Goal: Information Seeking & Learning: Learn about a topic

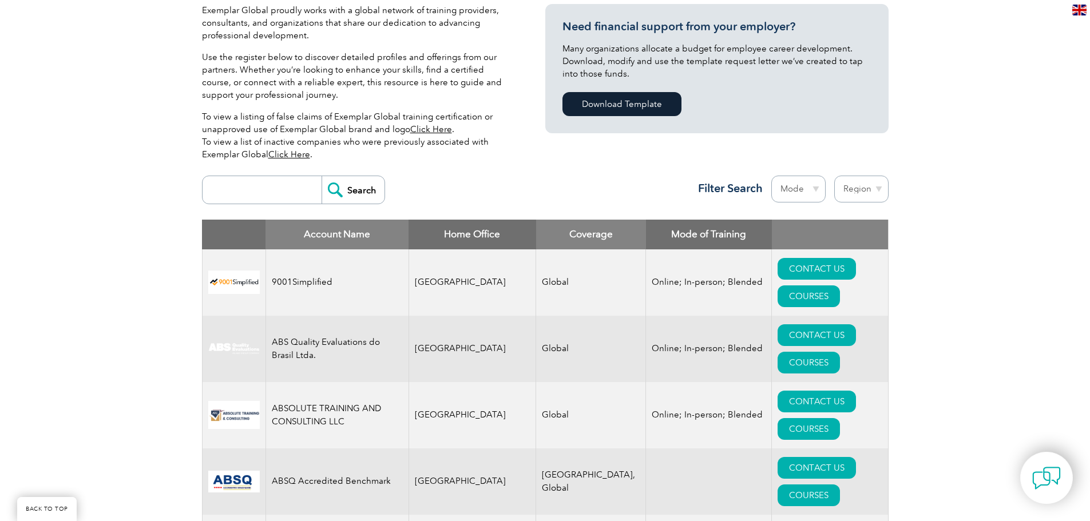
scroll to position [286, 0]
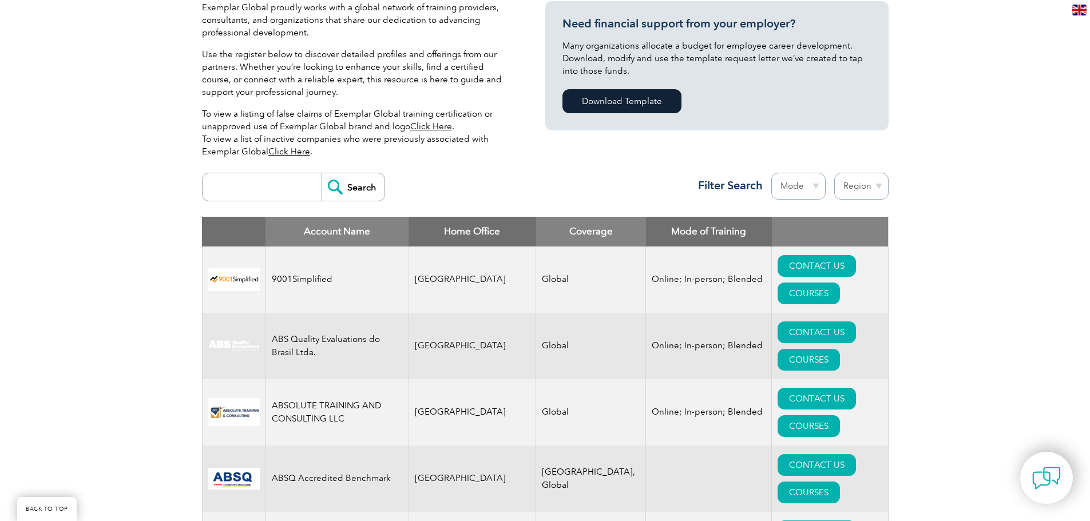
click at [263, 189] on input "search" at bounding box center [264, 186] width 113 height 27
type input "tse"
click at [322, 173] on input "Search" at bounding box center [353, 186] width 63 height 27
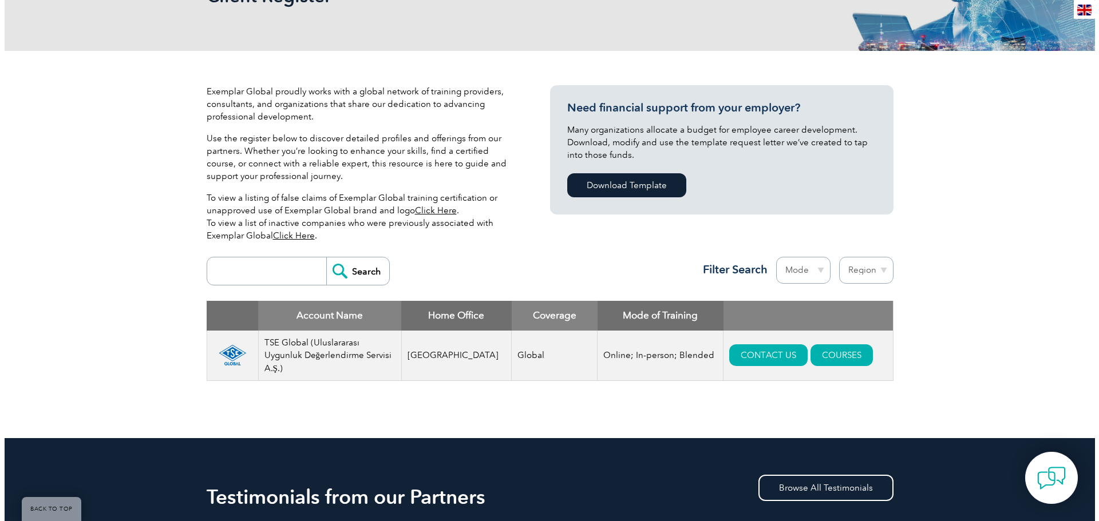
scroll to position [286, 0]
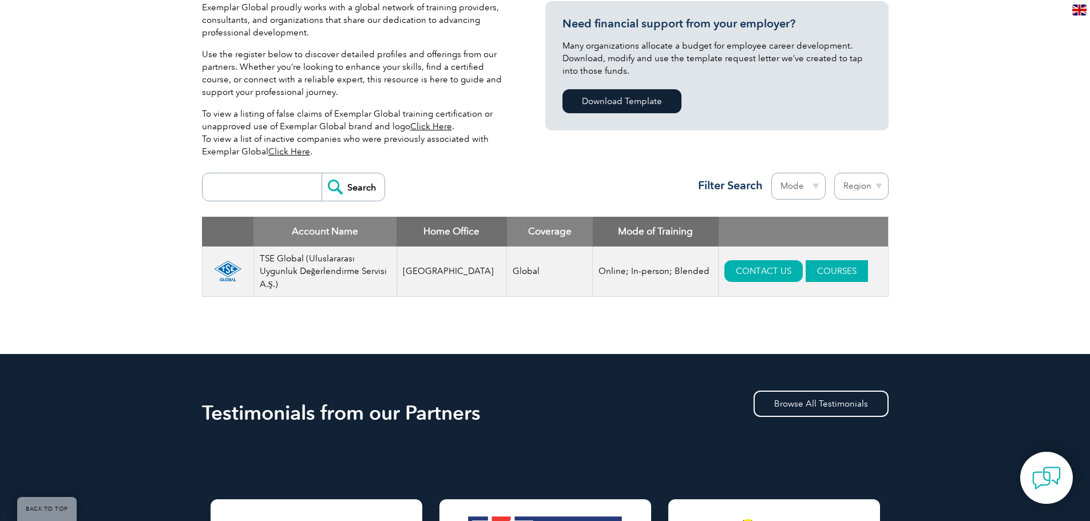
click at [822, 261] on link "COURSES" at bounding box center [837, 271] width 62 height 22
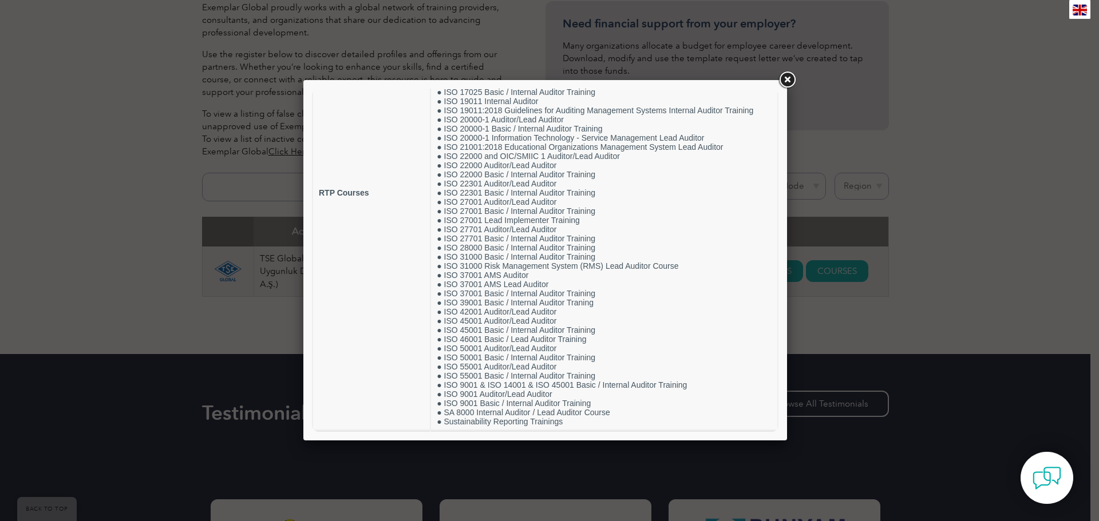
scroll to position [179, 0]
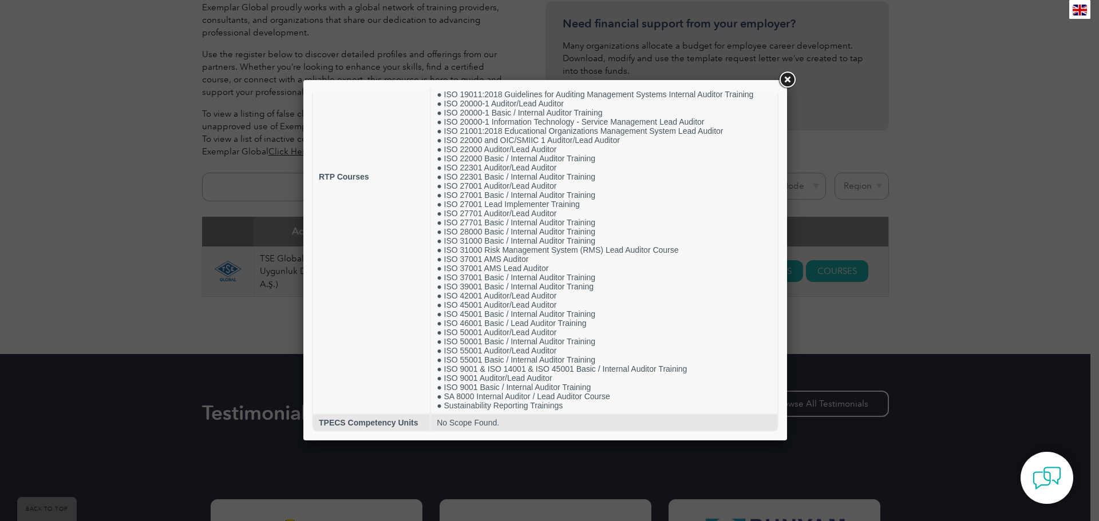
drag, startPoint x: 773, startPoint y: 120, endPoint x: 1092, endPoint y: 358, distance: 398.1
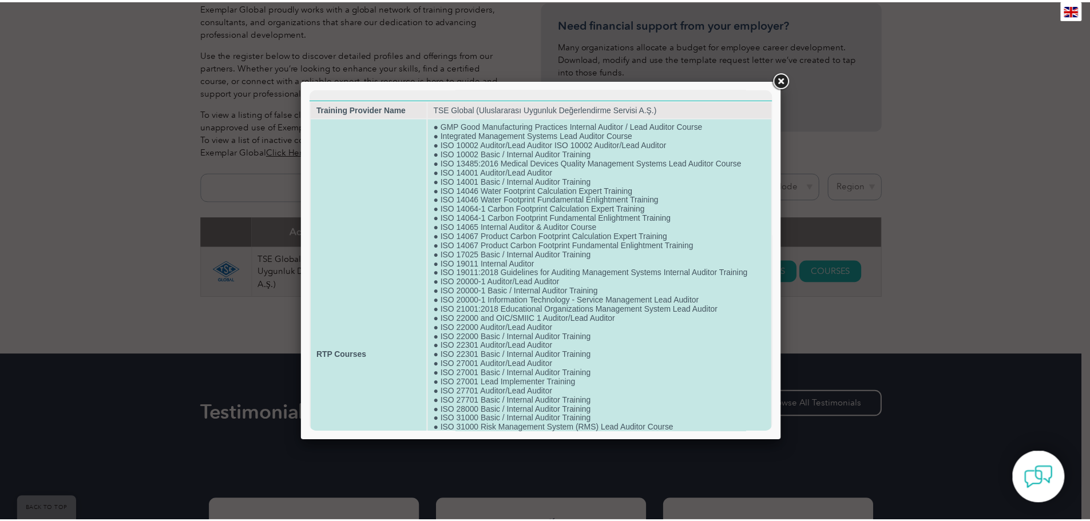
scroll to position [0, 0]
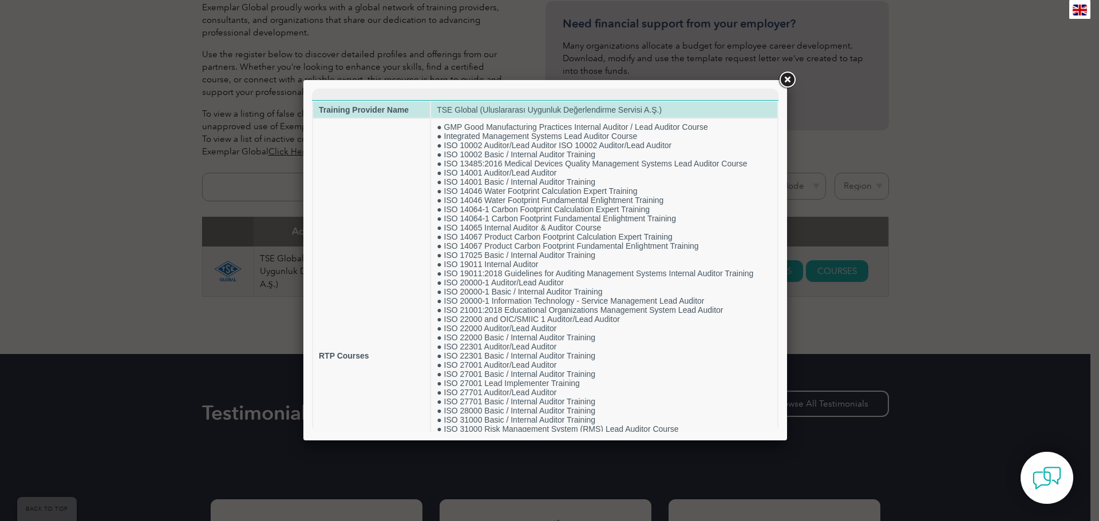
click at [549, 108] on td "TSE Global (Uluslararası Uygunluk Değerlendirme Servisi A.Ş.)" at bounding box center [604, 110] width 346 height 16
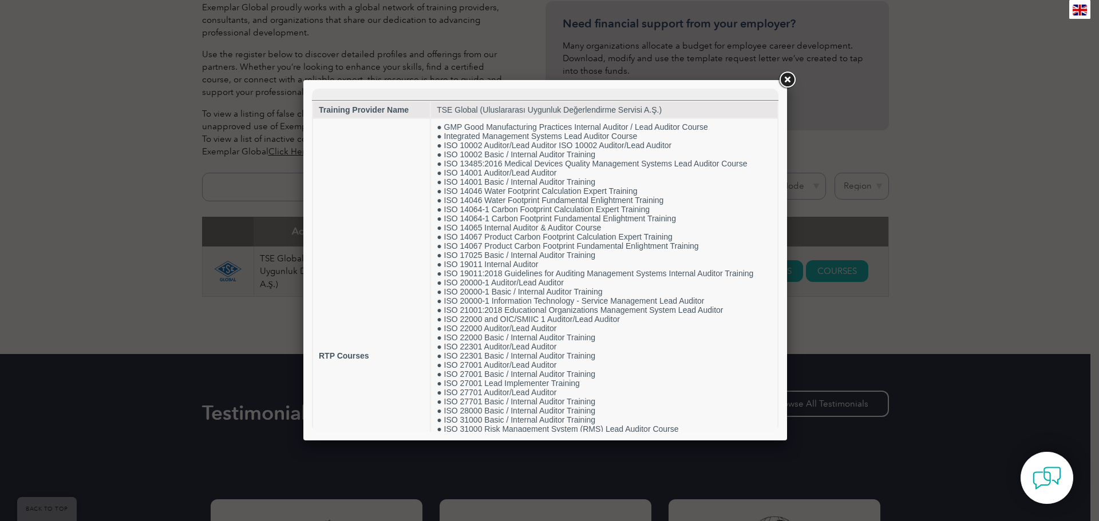
click at [780, 77] on link at bounding box center [786, 80] width 21 height 21
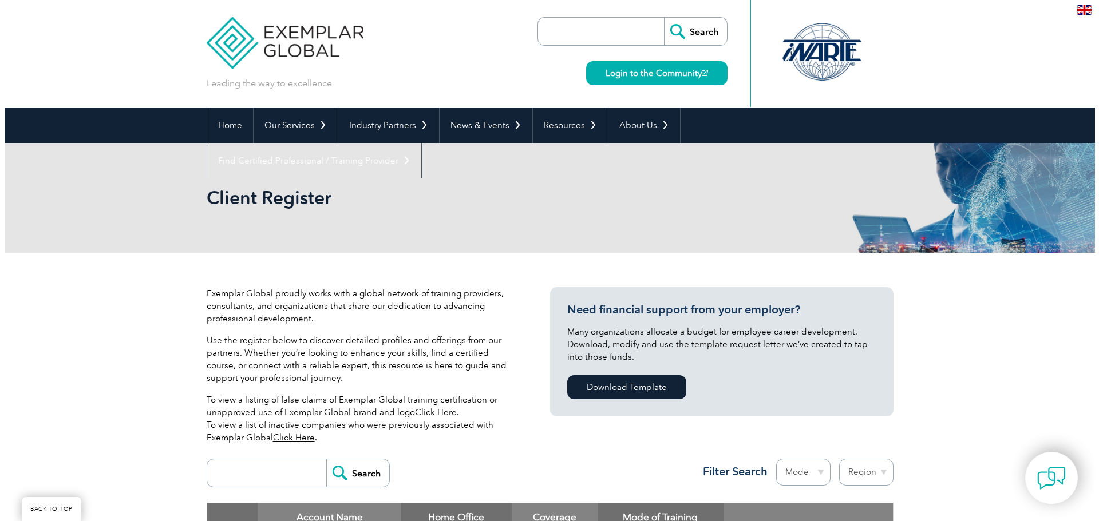
scroll to position [286, 0]
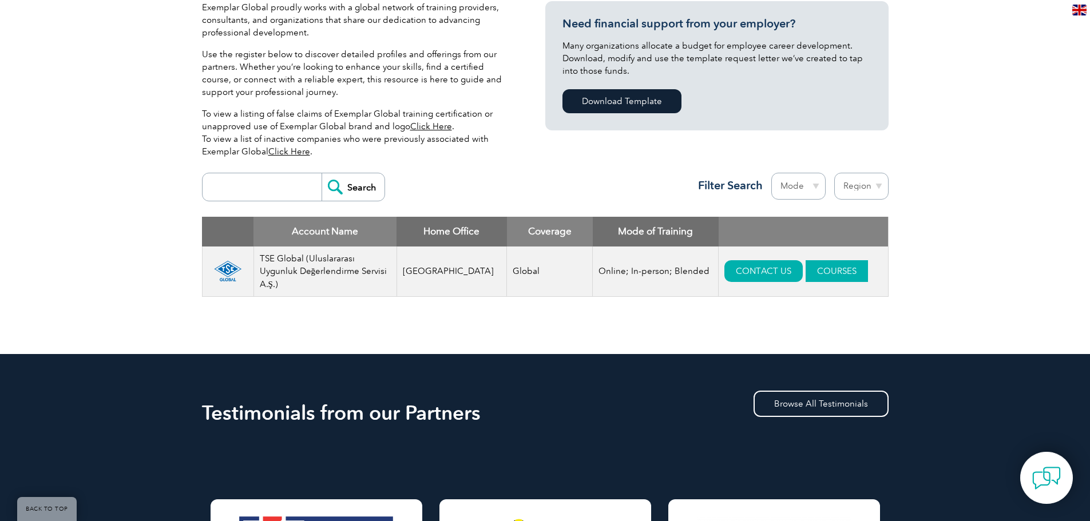
click at [806, 275] on link "COURSES" at bounding box center [837, 271] width 62 height 22
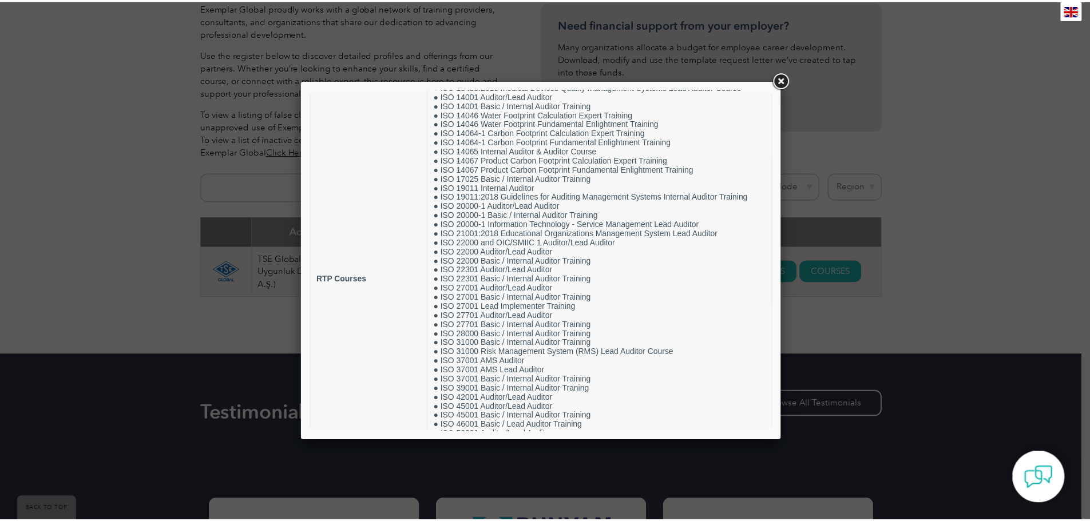
scroll to position [0, 0]
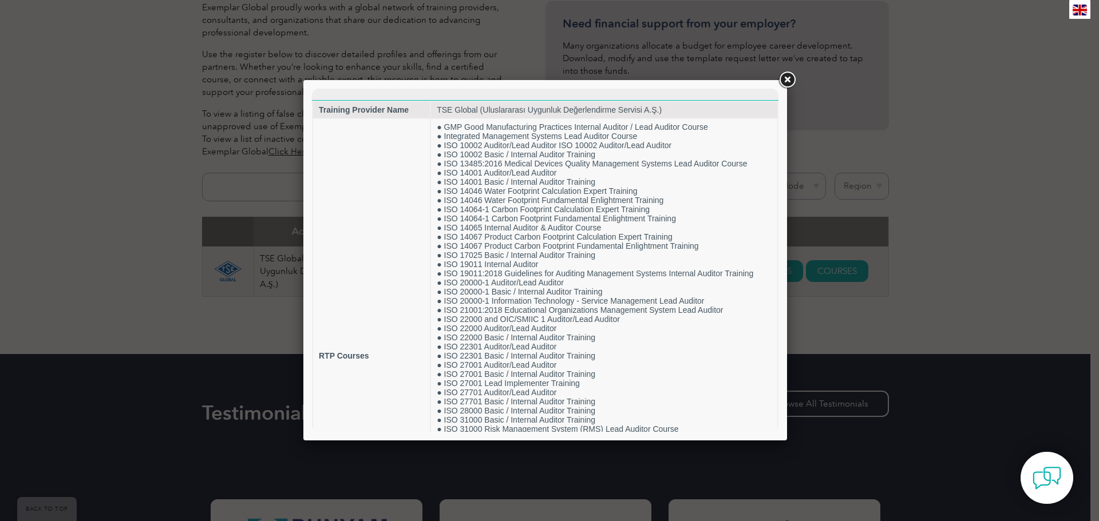
click at [792, 79] on link at bounding box center [786, 80] width 21 height 21
